Goal: Task Accomplishment & Management: Manage account settings

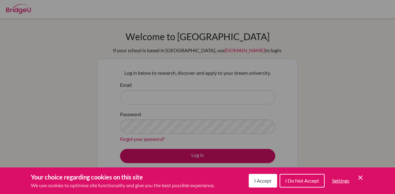
click at [362, 179] on icon "Save and close" at bounding box center [361, 178] width 4 height 4
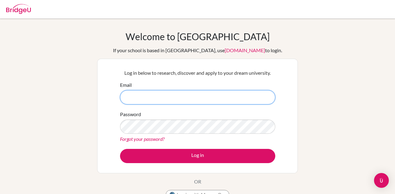
click at [218, 96] on input "Email" at bounding box center [197, 97] width 155 height 14
click at [266, 97] on input "Email" at bounding box center [197, 97] width 155 height 14
type input "[EMAIL_ADDRESS][DOMAIN_NAME]"
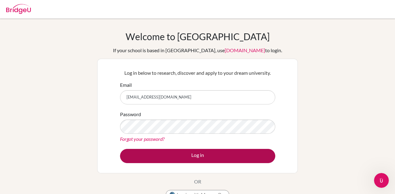
click at [201, 159] on button "Log in" at bounding box center [197, 156] width 155 height 14
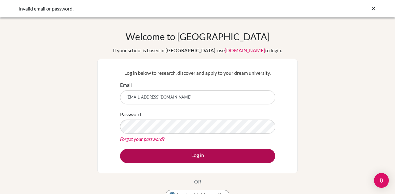
click at [213, 160] on button "Log in" at bounding box center [197, 156] width 155 height 14
click at [168, 160] on button "Log in" at bounding box center [197, 156] width 155 height 14
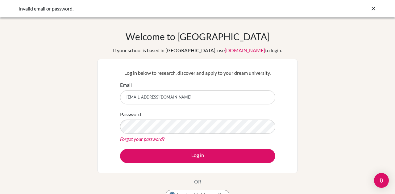
click at [208, 119] on div "Password Forgot your password?" at bounding box center [197, 127] width 155 height 32
click at [203, 119] on div "Password Forgot your password?" at bounding box center [197, 127] width 155 height 32
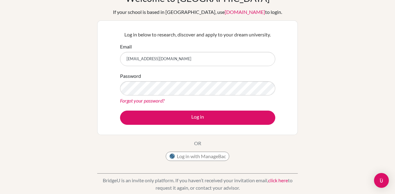
scroll to position [39, 0]
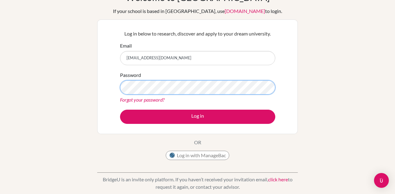
click at [198, 116] on button "Log in" at bounding box center [197, 117] width 155 height 14
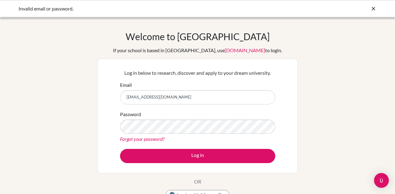
click at [198, 148] on form "Email AlexYang@biss.com.cn Password Forgot your password? Log in" at bounding box center [197, 122] width 155 height 82
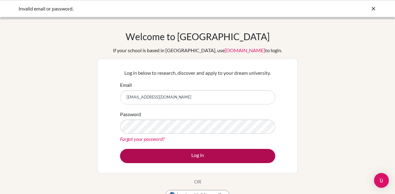
click at [198, 157] on button "Log in" at bounding box center [197, 156] width 155 height 14
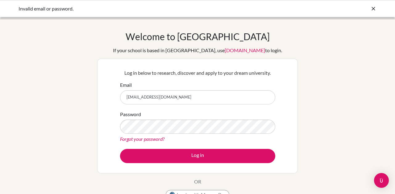
click at [372, 8] on icon at bounding box center [374, 9] width 6 height 6
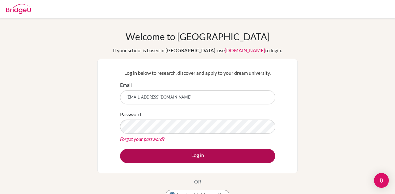
click at [218, 158] on button "Log in" at bounding box center [197, 156] width 155 height 14
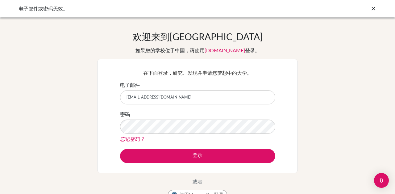
click at [196, 95] on input "[EMAIL_ADDRESS][DOMAIN_NAME]" at bounding box center [197, 97] width 155 height 14
click at [207, 138] on div "忘记密码？" at bounding box center [197, 138] width 155 height 7
click at [133, 138] on link "忘记密码？" at bounding box center [132, 139] width 25 height 6
click at [134, 138] on link "忘记密码？" at bounding box center [132, 139] width 25 height 6
click at [133, 138] on link "忘记密码？" at bounding box center [132, 139] width 25 height 6
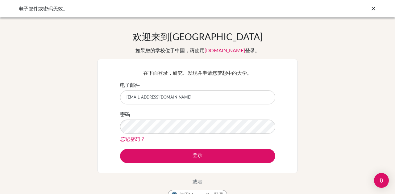
click at [133, 138] on link "忘记密码？" at bounding box center [132, 139] width 25 height 6
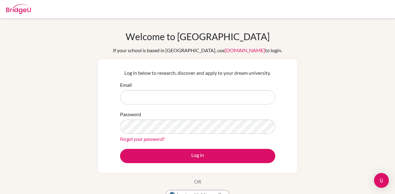
click at [142, 136] on link "Forgot your password?" at bounding box center [142, 139] width 44 height 6
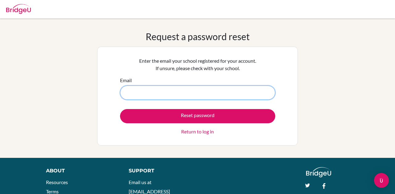
click at [142, 87] on input "Email" at bounding box center [197, 93] width 155 height 14
paste input "Self-Improvement"
type input "S"
paste input "[EMAIL_ADDRESS][DOMAIN_NAME]"
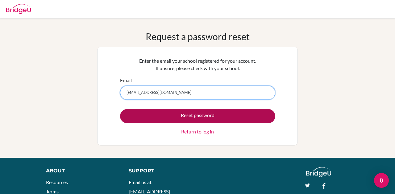
type input "[EMAIL_ADDRESS][DOMAIN_NAME]"
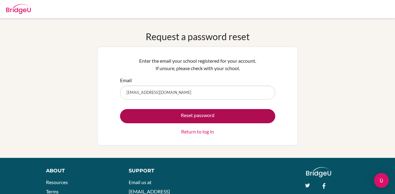
click at [181, 118] on button "Reset password" at bounding box center [197, 116] width 155 height 14
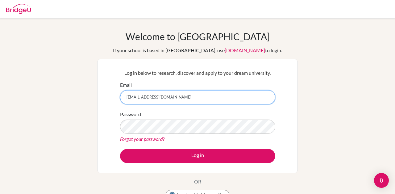
drag, startPoint x: 126, startPoint y: 99, endPoint x: 169, endPoint y: 99, distance: 43.0
click at [169, 99] on input "[EMAIL_ADDRESS][DOMAIN_NAME]" at bounding box center [197, 97] width 155 height 14
paste input "Self-Improvement"
type input "S"
type input "[EMAIL_ADDRESS][DOMAIN_NAME]"
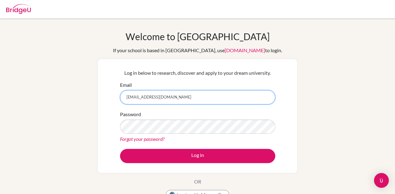
drag, startPoint x: 172, startPoint y: 98, endPoint x: 125, endPoint y: 98, distance: 46.7
click at [125, 98] on input "[EMAIL_ADDRESS][DOMAIN_NAME]" at bounding box center [197, 97] width 155 height 14
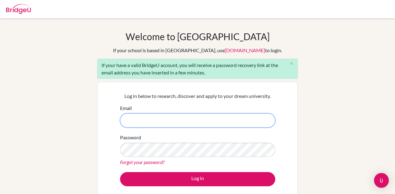
type input "[EMAIL_ADDRESS][DOMAIN_NAME]"
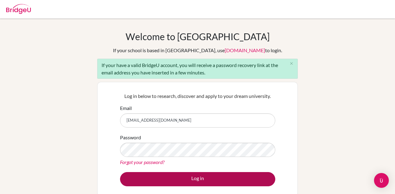
click at [171, 180] on button "Log in" at bounding box center [197, 179] width 155 height 14
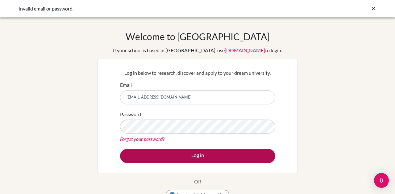
click at [152, 157] on button "Log in" at bounding box center [197, 156] width 155 height 14
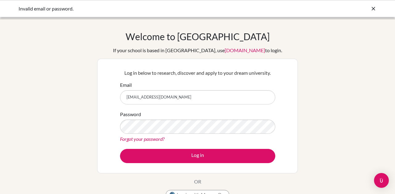
click at [143, 141] on link "Forgot your password?" at bounding box center [142, 139] width 44 height 6
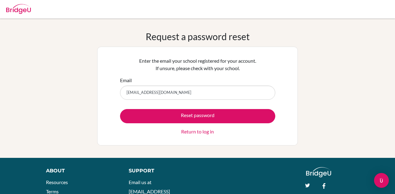
type input "[EMAIL_ADDRESS][DOMAIN_NAME]"
click at [195, 131] on link "Return to log in" at bounding box center [197, 131] width 33 height 7
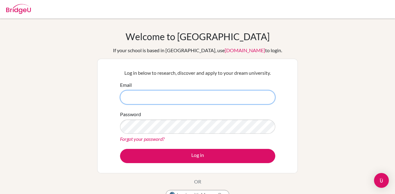
type input "[EMAIL_ADDRESS][DOMAIN_NAME]"
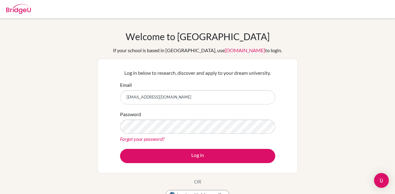
click at [156, 139] on link "Forgot your password?" at bounding box center [142, 139] width 44 height 6
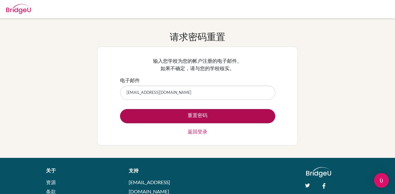
type input "AlexYang@biss.com.cn"
click at [159, 117] on button "重置密码" at bounding box center [197, 116] width 155 height 14
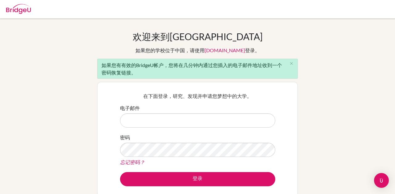
click at [115, 99] on div "在下面登录，研究、发现并申请您梦想中的大学。 电子邮件 密码 忘记密码？ 登录" at bounding box center [197, 139] width 201 height 115
click at [133, 160] on link "忘记密码？" at bounding box center [132, 162] width 25 height 6
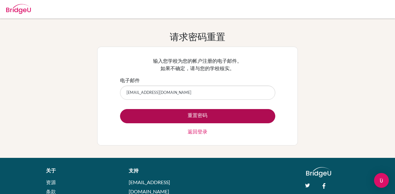
type input "[EMAIL_ADDRESS][DOMAIN_NAME]"
click at [168, 117] on button "重置密码" at bounding box center [197, 116] width 155 height 14
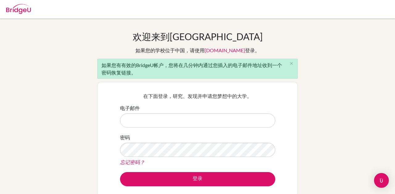
click at [163, 117] on input "电子邮件" at bounding box center [197, 120] width 155 height 14
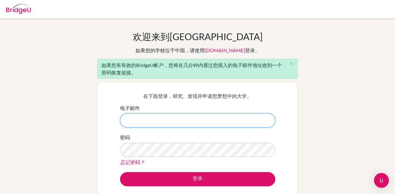
type input "[EMAIL_ADDRESS][DOMAIN_NAME]"
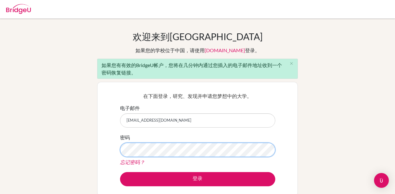
click at [198, 179] on button "登录" at bounding box center [197, 179] width 155 height 14
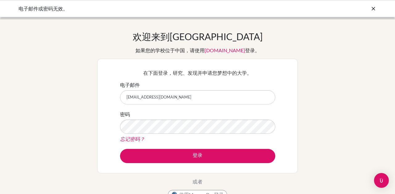
click at [276, 74] on div "在下面登录，研究、发现并申请您梦想中的大学。 电子邮件 [EMAIL_ADDRESS][DOMAIN_NAME] 密码 忘记密码？ 登录" at bounding box center [197, 116] width 163 height 102
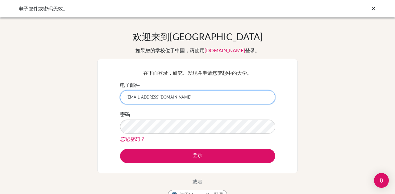
click at [174, 98] on input "[EMAIL_ADDRESS][DOMAIN_NAME]" at bounding box center [197, 97] width 155 height 14
type input "A"
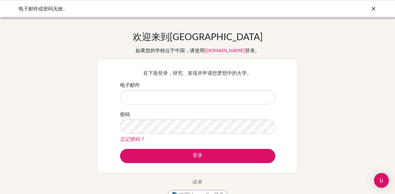
click at [374, 9] on icon at bounding box center [374, 9] width 6 height 6
